Goal: Task Accomplishment & Management: Manage account settings

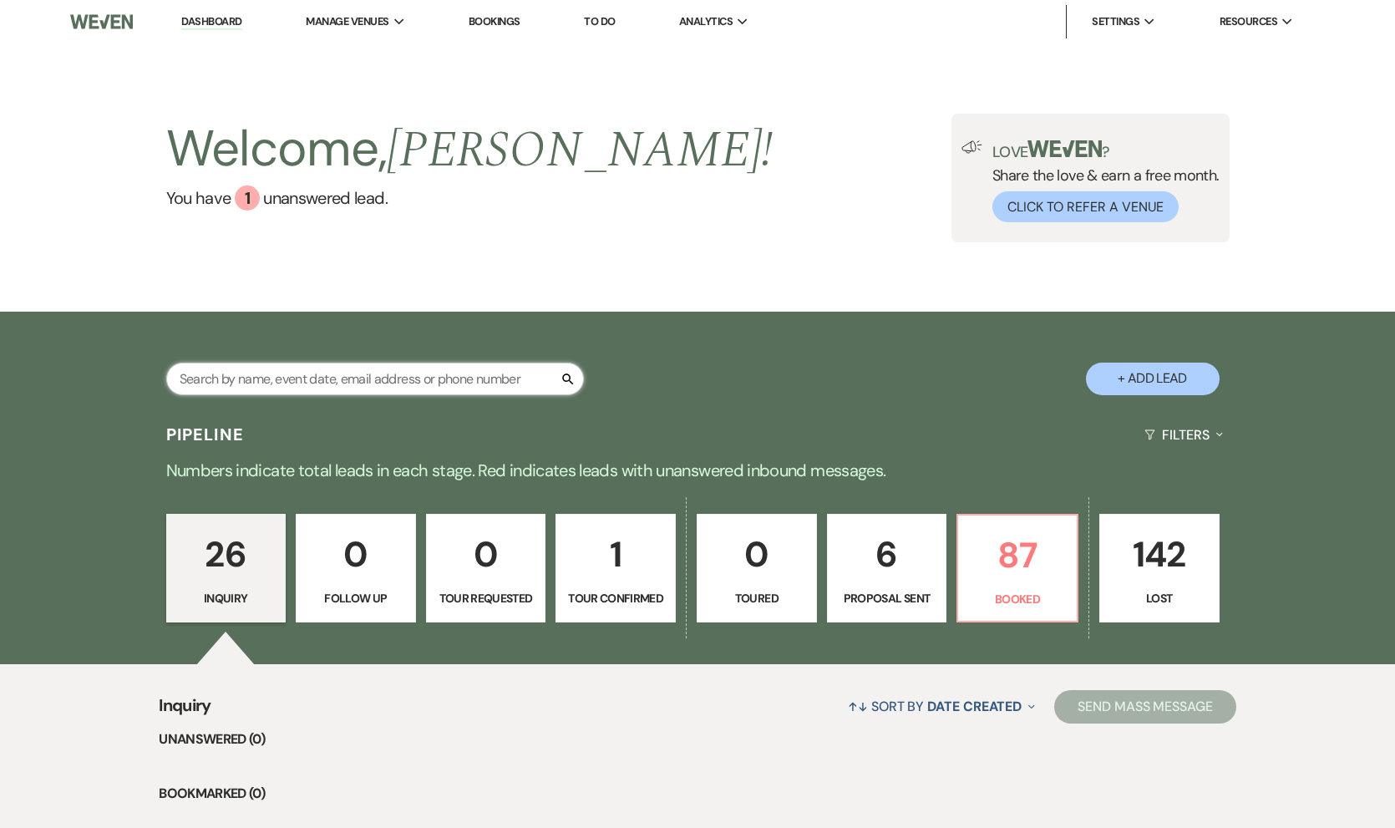
click at [433, 371] on input "text" at bounding box center [375, 378] width 418 height 33
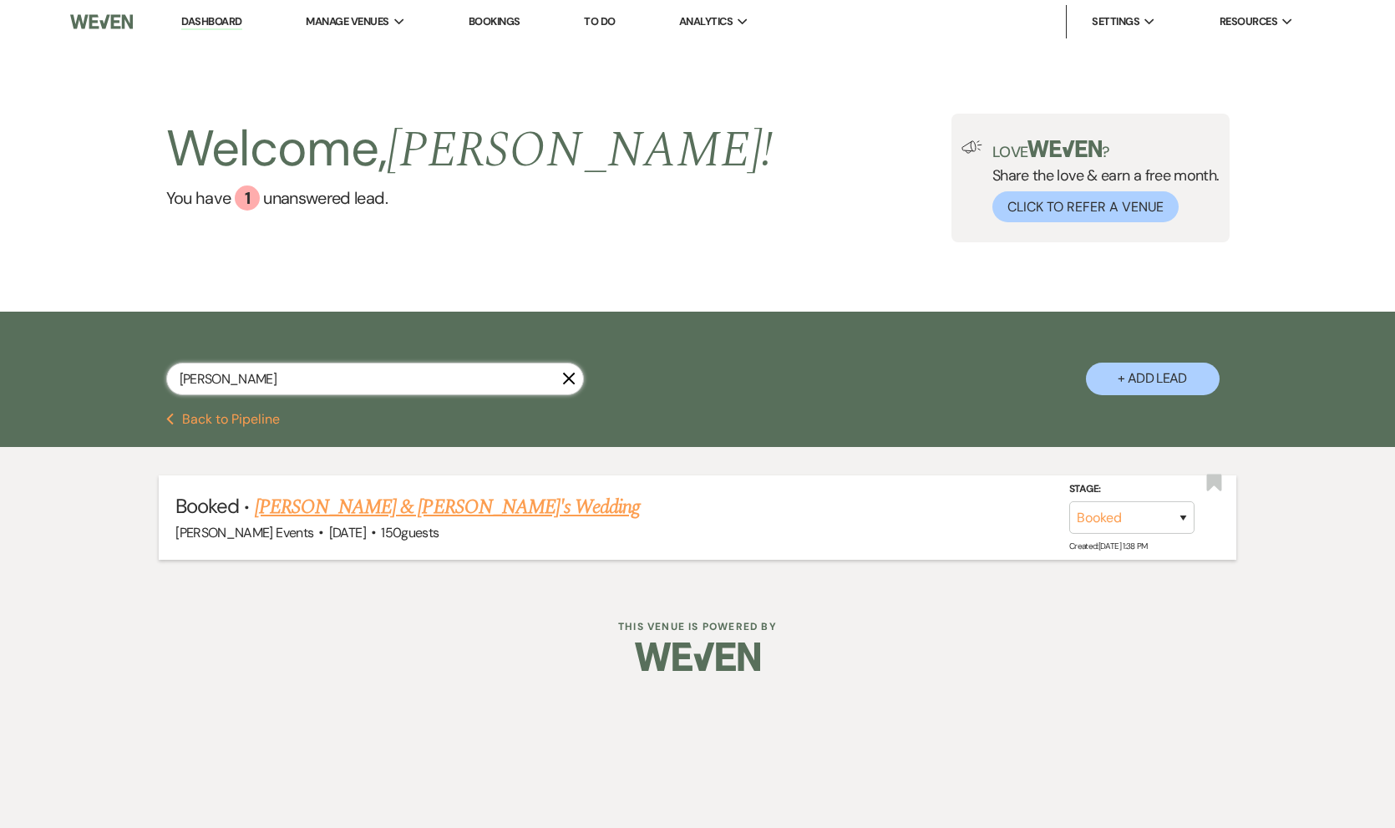
type input "[PERSON_NAME]"
click at [401, 507] on link "[PERSON_NAME] & [PERSON_NAME]'s Wedding" at bounding box center [448, 507] width 386 height 30
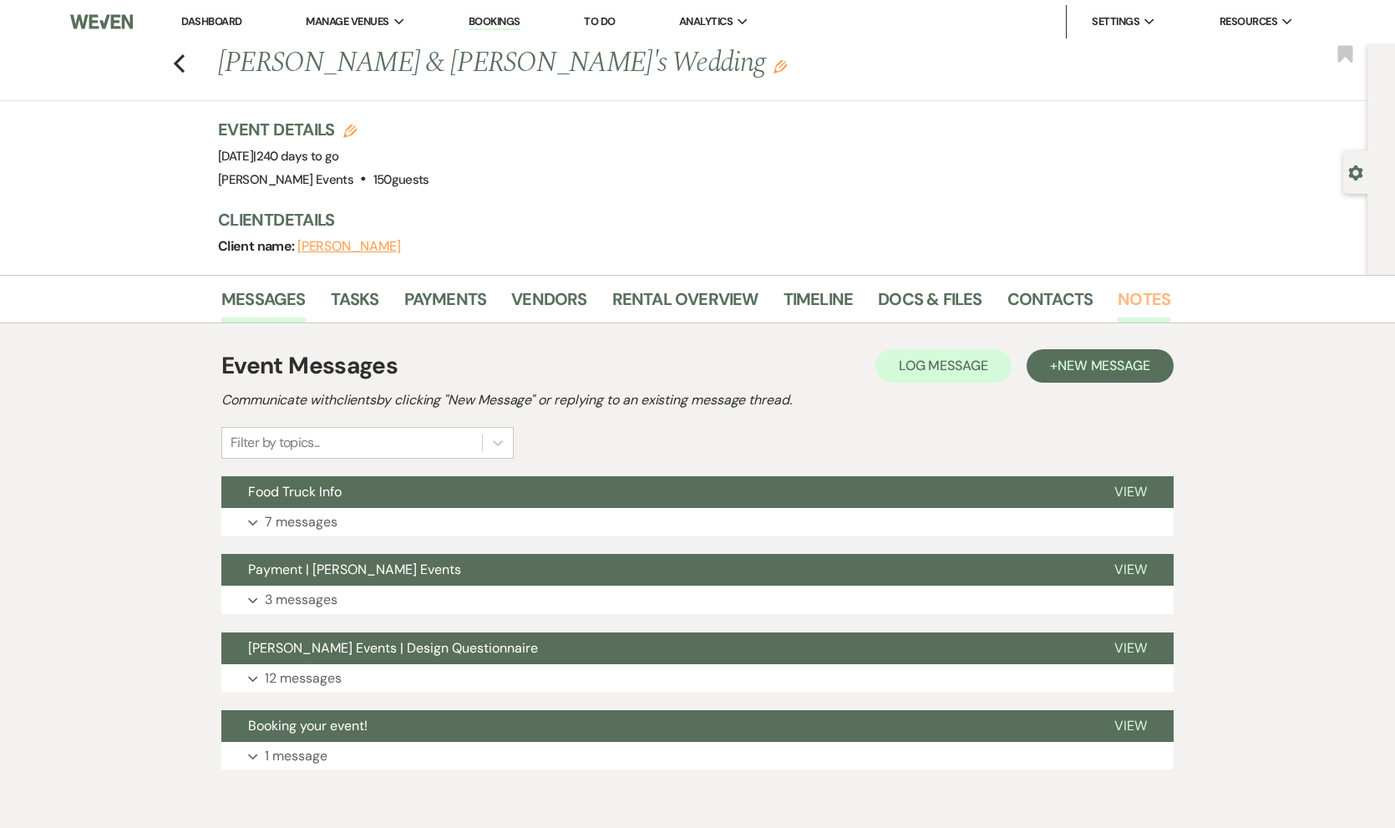
click at [1136, 300] on link "Notes" at bounding box center [1144, 304] width 53 height 37
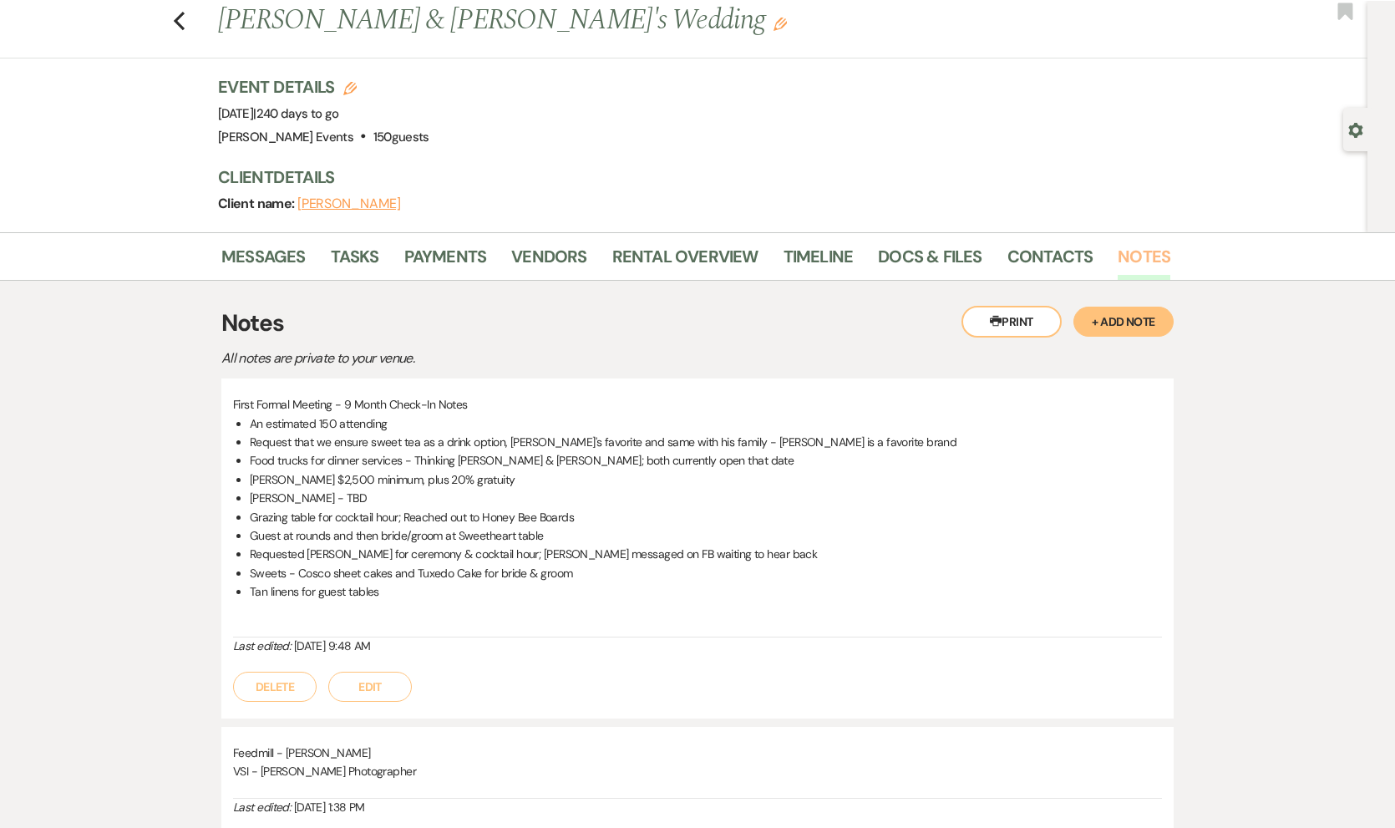
scroll to position [45, 0]
click at [1121, 319] on button "+ Add Note" at bounding box center [1123, 319] width 100 height 30
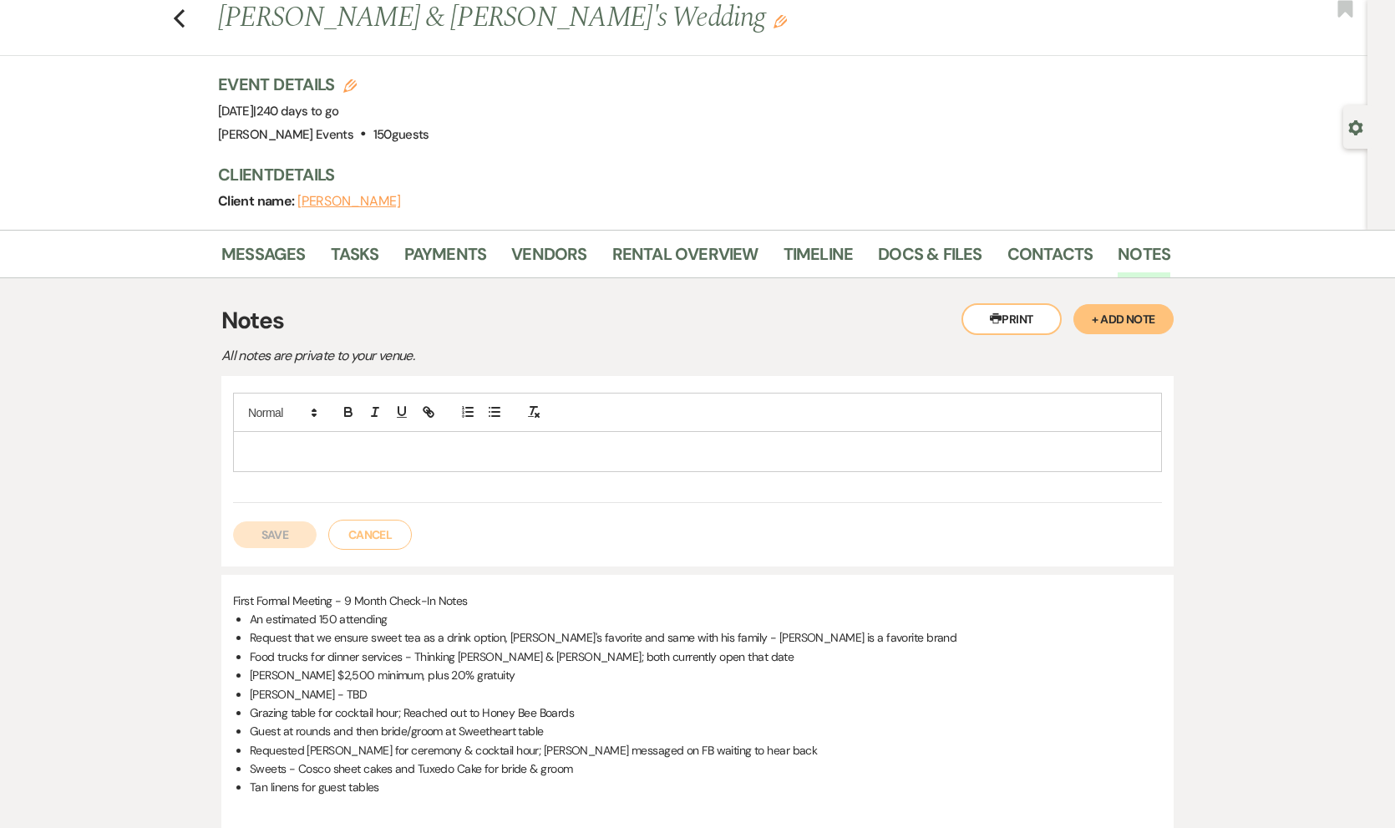
click at [321, 458] on p at bounding box center [697, 451] width 902 height 18
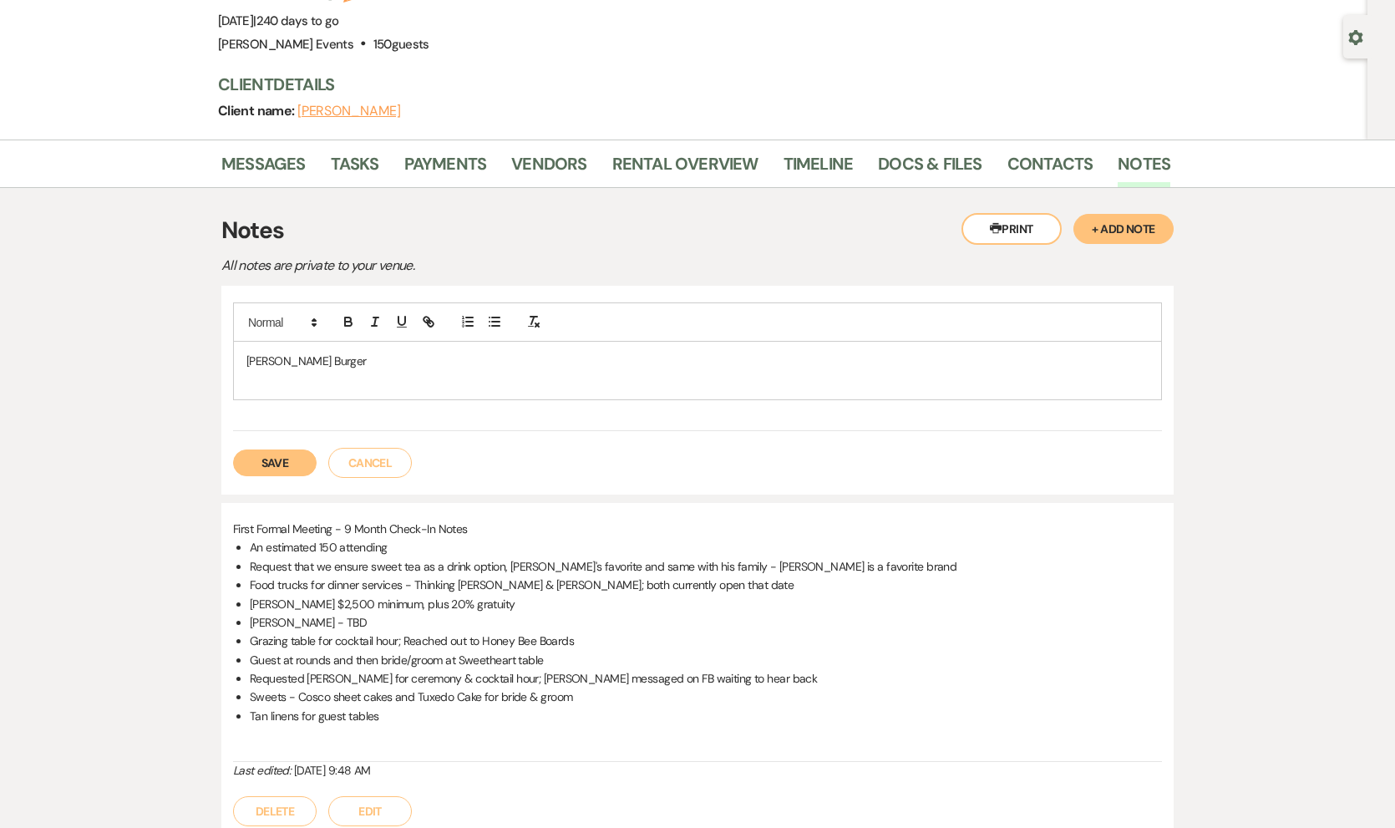
scroll to position [116, 0]
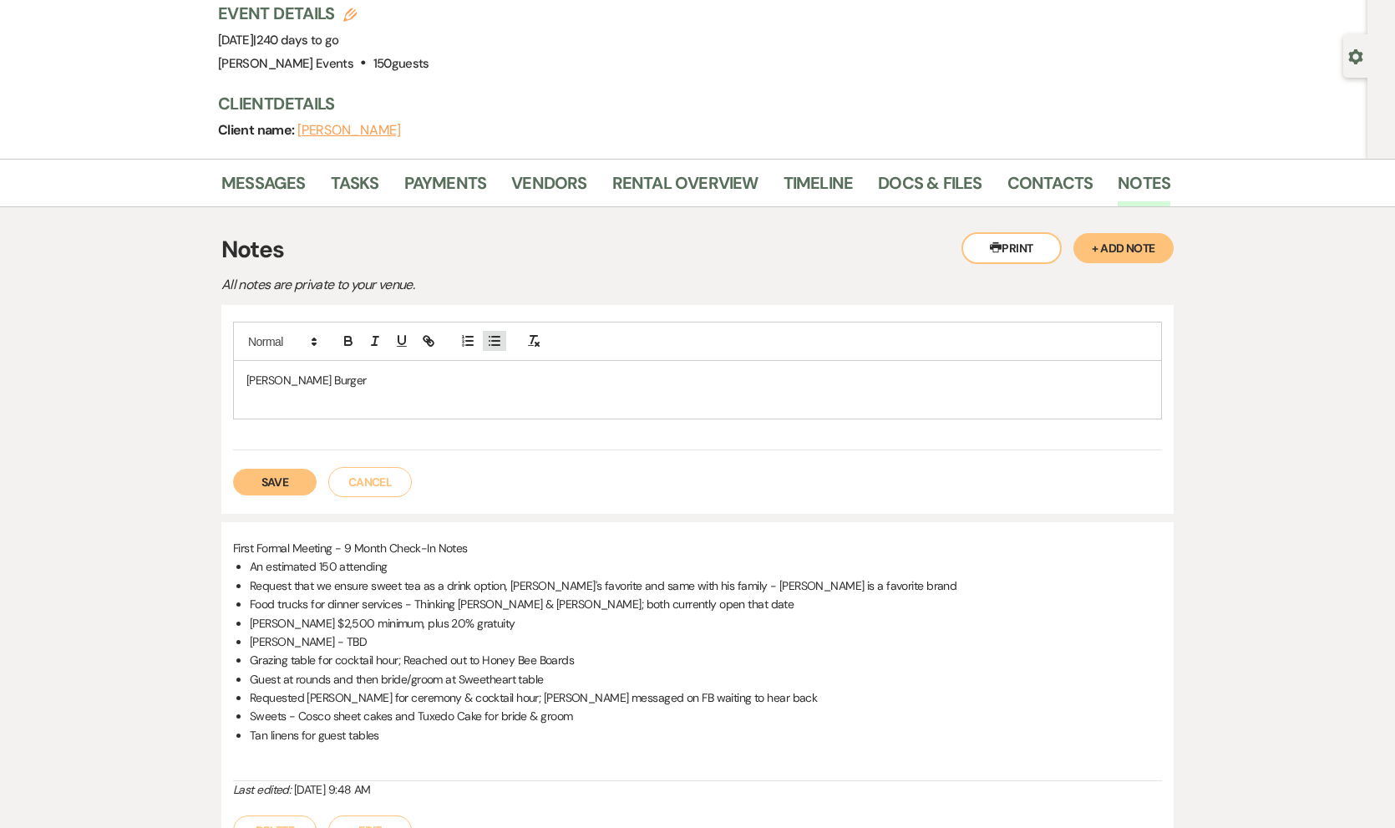
click at [494, 339] on icon "button" at bounding box center [494, 340] width 15 height 15
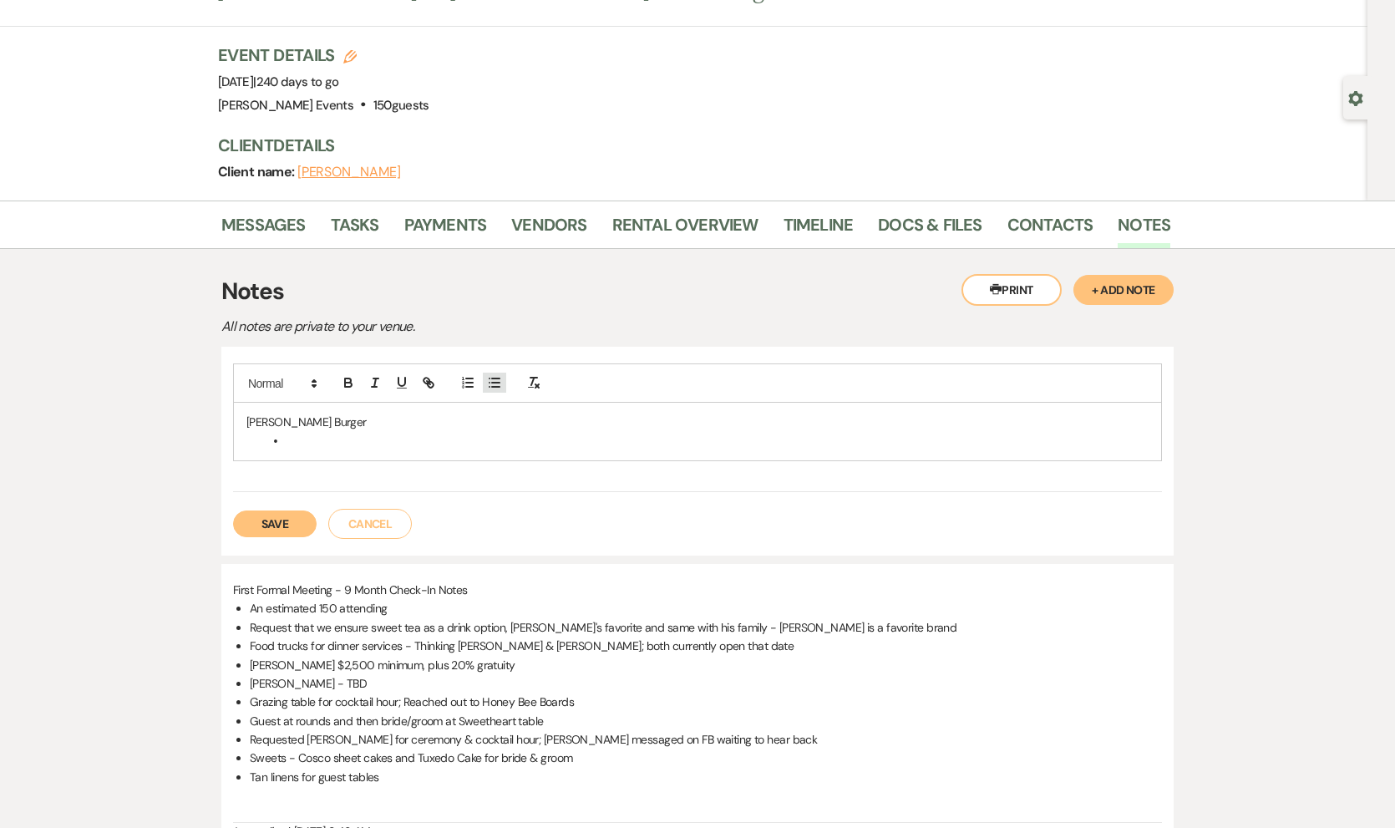
scroll to position [73, 0]
